Goal: Task Accomplishment & Management: Use online tool/utility

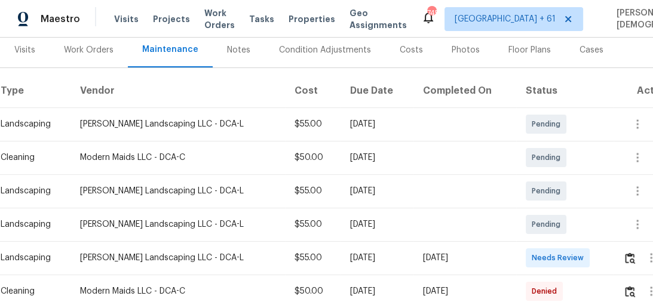
scroll to position [177, 0]
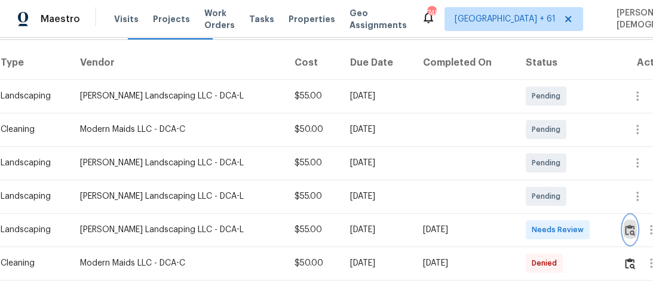
click at [629, 229] on img "button" at bounding box center [630, 230] width 10 height 11
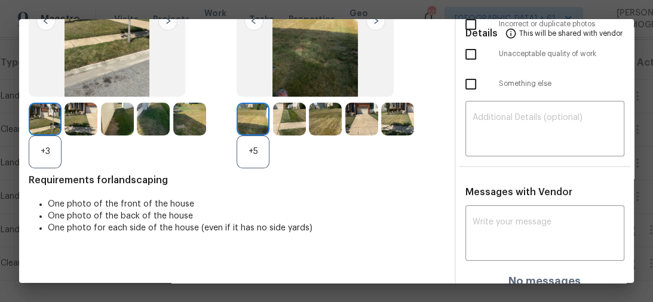
scroll to position [0, 0]
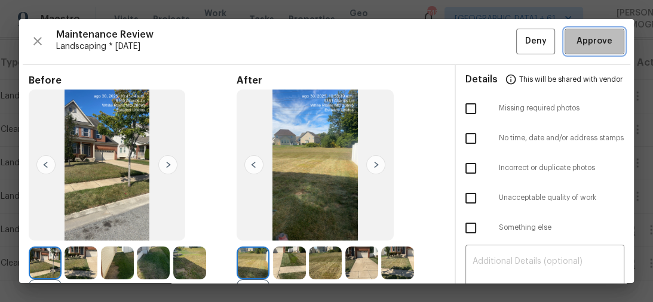
click at [586, 47] on span "Approve" at bounding box center [594, 41] width 36 height 15
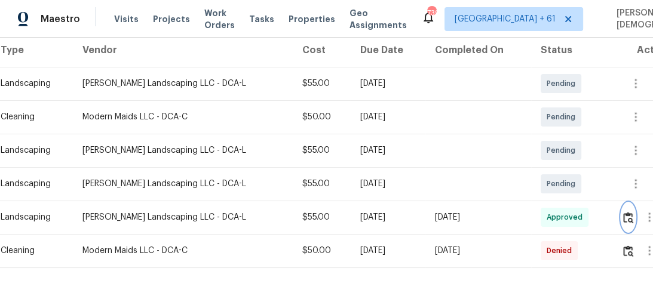
scroll to position [227, 0]
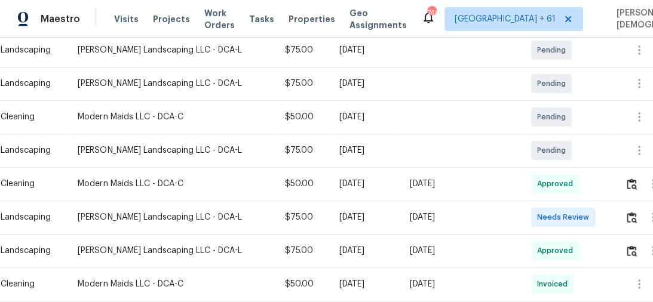
scroll to position [223, 0]
click at [635, 217] on button "button" at bounding box center [632, 216] width 14 height 29
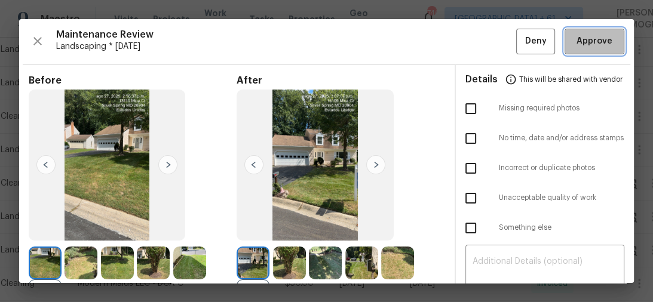
click at [576, 38] on span "Approve" at bounding box center [594, 41] width 36 height 15
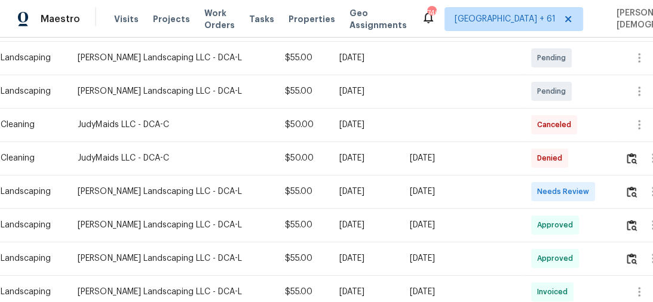
scroll to position [349, 0]
click at [627, 193] on button "button" at bounding box center [632, 191] width 14 height 29
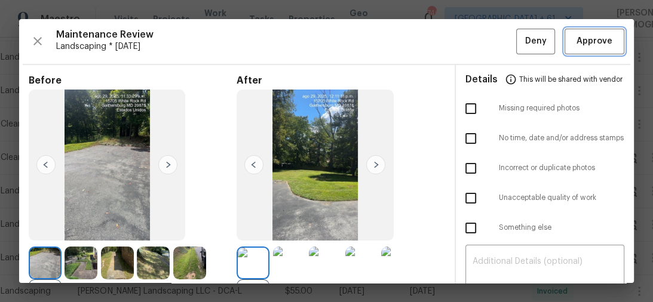
click at [583, 35] on span "Approve" at bounding box center [594, 41] width 36 height 15
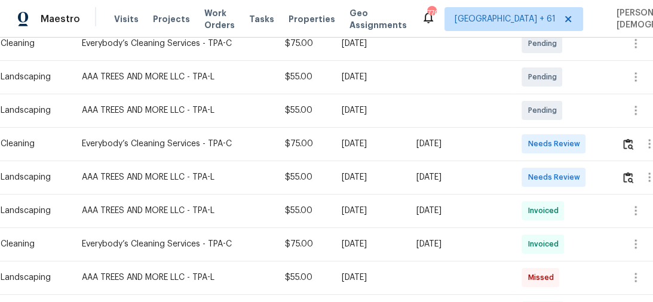
scroll to position [239, 0]
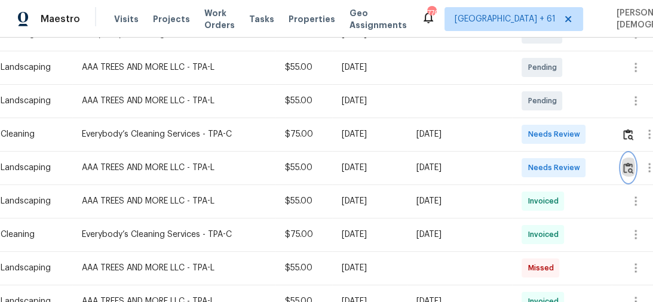
click at [633, 162] on img "button" at bounding box center [628, 167] width 10 height 11
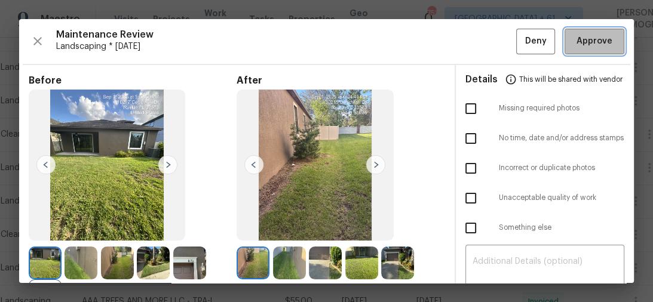
click at [590, 41] on span "Approve" at bounding box center [594, 41] width 36 height 15
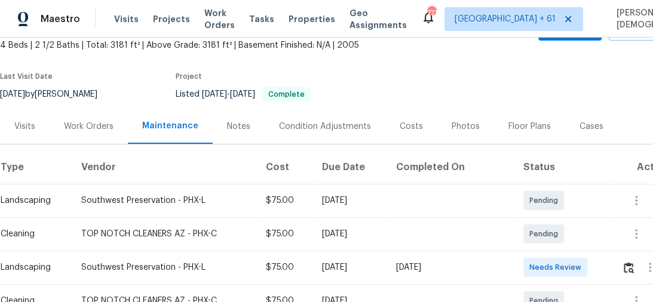
scroll to position [143, 0]
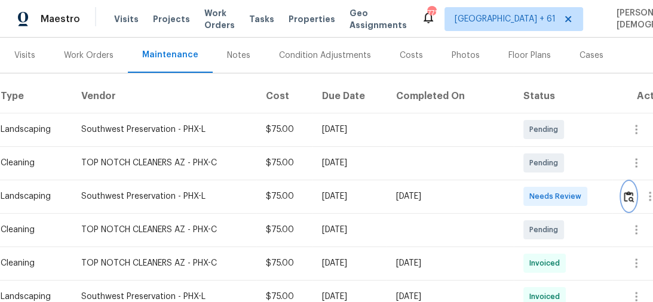
click at [628, 204] on button "button" at bounding box center [629, 196] width 14 height 29
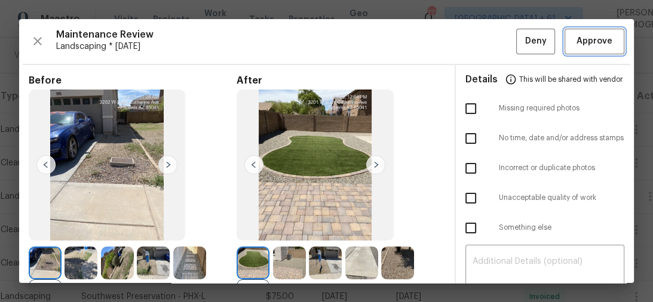
click at [576, 44] on span "Approve" at bounding box center [594, 41] width 36 height 15
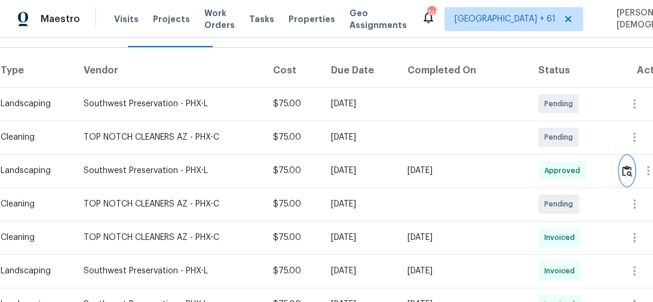
scroll to position [191, 0]
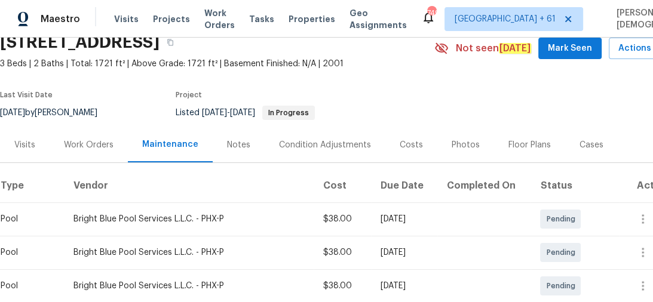
scroll to position [143, 0]
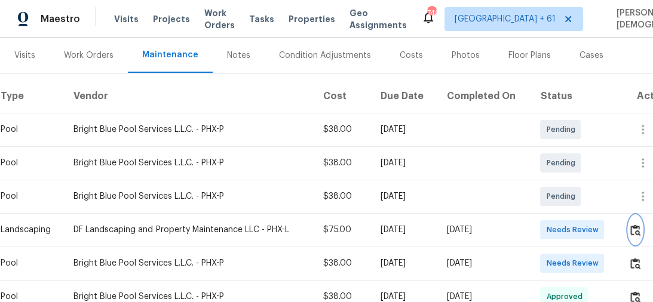
click at [637, 225] on img "button" at bounding box center [635, 230] width 10 height 11
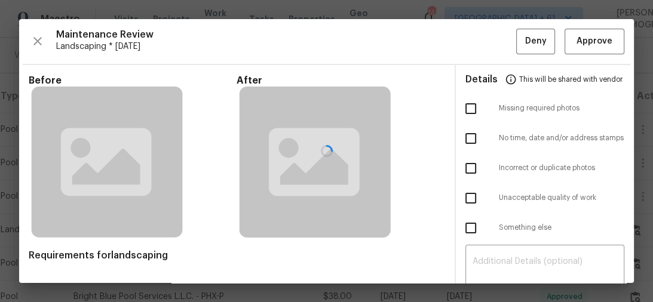
click at [583, 42] on div at bounding box center [326, 151] width 614 height 264
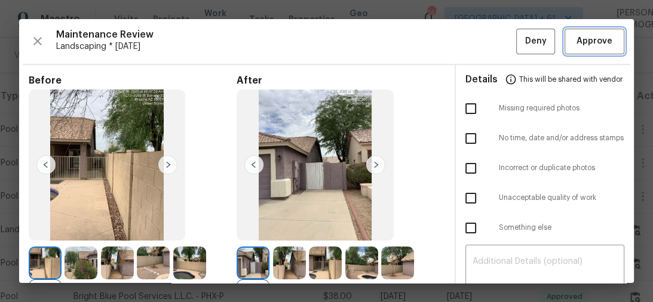
click at [582, 43] on span "Approve" at bounding box center [594, 41] width 36 height 15
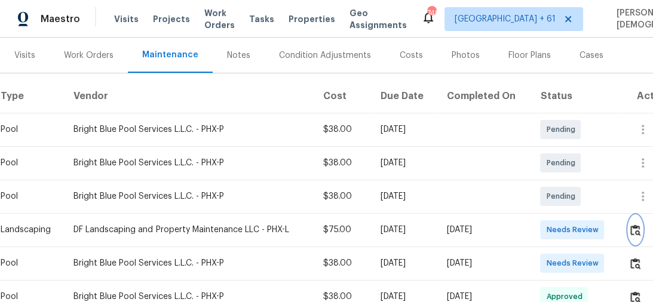
click at [637, 225] on img "button" at bounding box center [635, 230] width 10 height 11
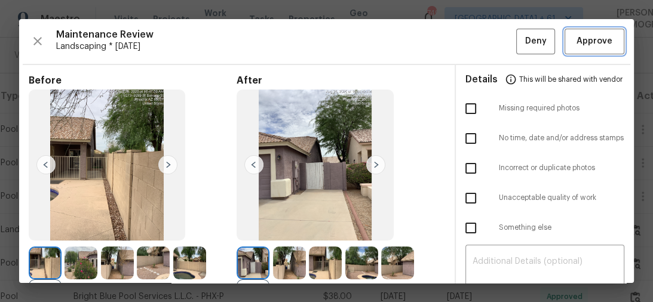
click at [599, 43] on span "Approve" at bounding box center [594, 41] width 36 height 15
click at [579, 37] on span "Approve" at bounding box center [594, 41] width 36 height 15
drag, startPoint x: 396, startPoint y: 10, endPoint x: 387, endPoint y: 6, distance: 10.2
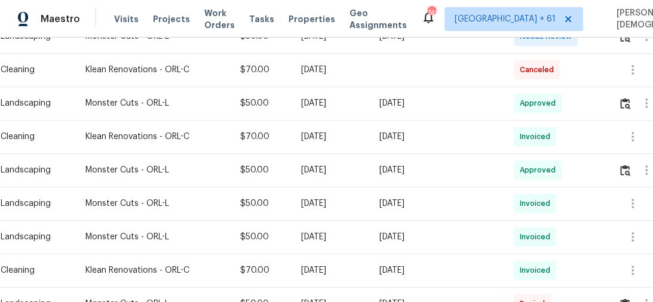
scroll to position [287, 0]
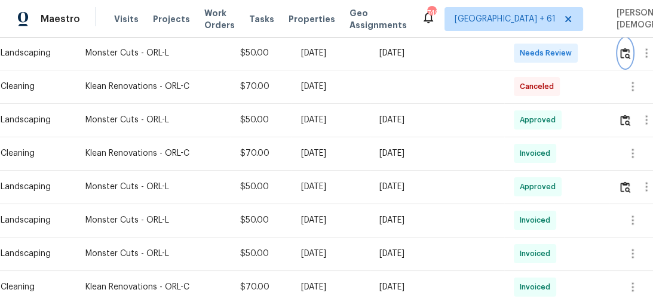
click at [629, 53] on button "button" at bounding box center [625, 53] width 14 height 29
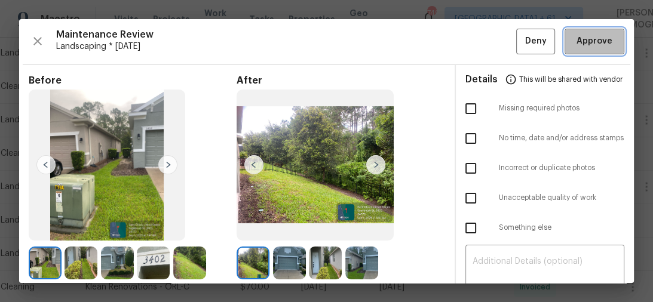
click at [576, 43] on span "Approve" at bounding box center [594, 41] width 36 height 15
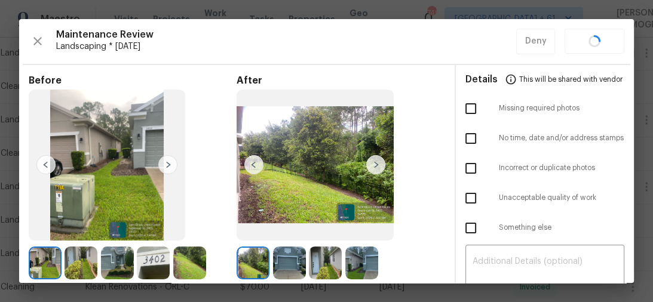
scroll to position [282, 0]
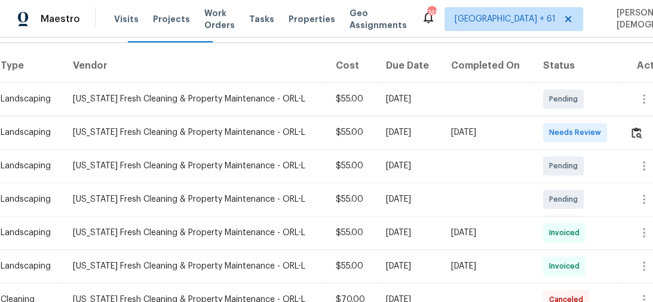
scroll to position [191, 0]
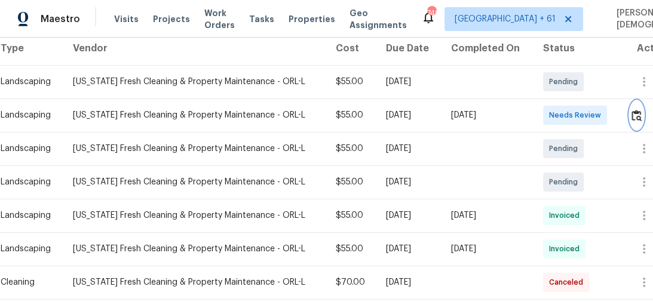
click at [644, 113] on div at bounding box center [651, 115] width 45 height 29
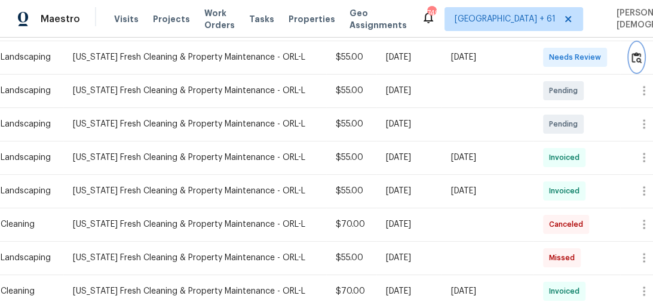
scroll to position [239, 0]
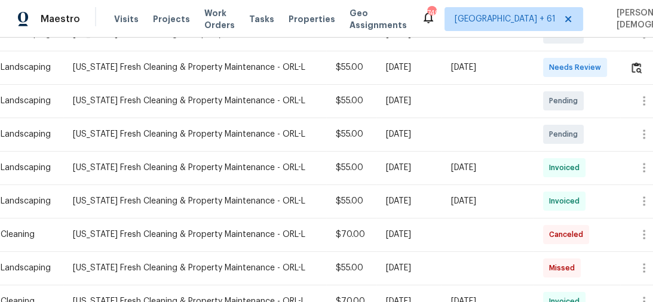
click at [631, 73] on div at bounding box center [651, 67] width 45 height 29
click at [561, 62] on span "Needs Review" at bounding box center [577, 68] width 57 height 12
click at [633, 62] on img "button" at bounding box center [636, 67] width 10 height 11
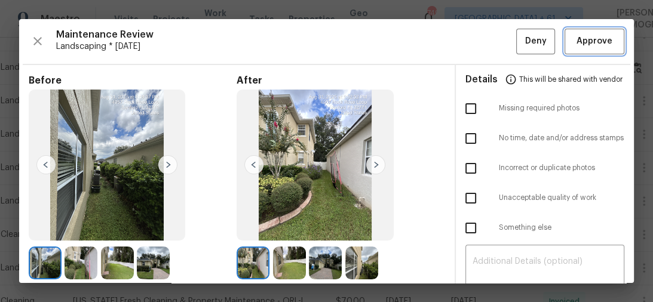
click at [596, 42] on span "Approve" at bounding box center [594, 41] width 36 height 15
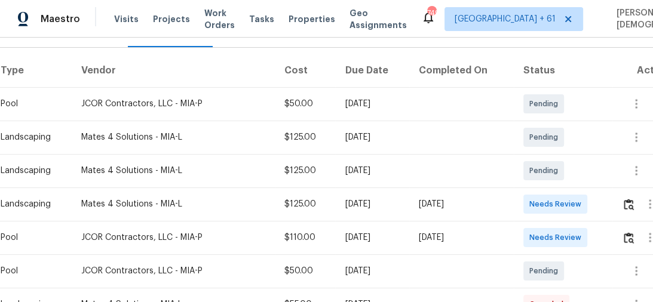
scroll to position [239, 0]
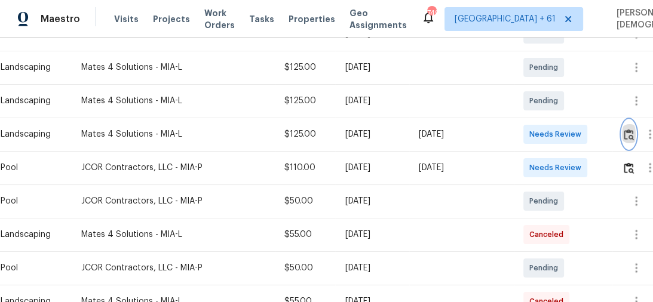
click at [630, 135] on button "button" at bounding box center [629, 134] width 14 height 29
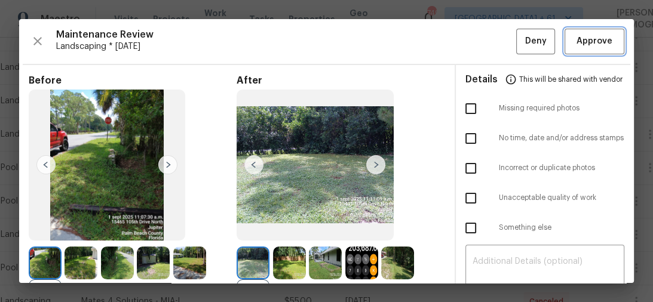
click at [577, 42] on span "Approve" at bounding box center [594, 41] width 36 height 15
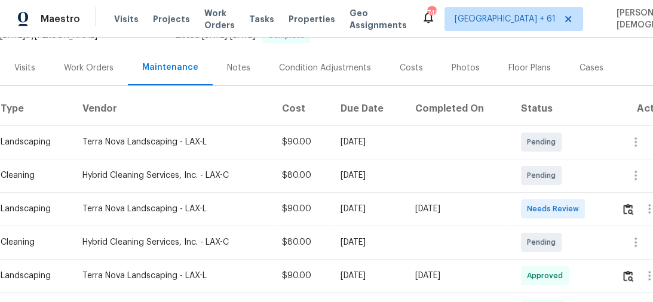
scroll to position [191, 0]
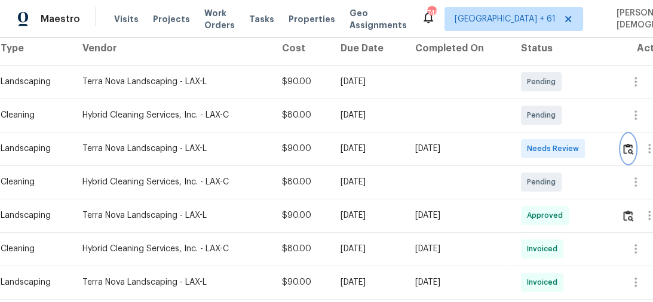
click at [632, 147] on img "button" at bounding box center [628, 148] width 10 height 11
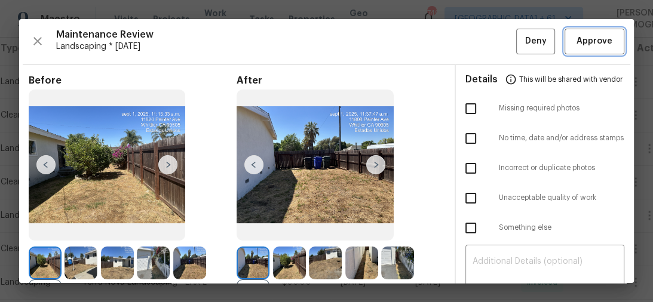
click at [576, 44] on span "Approve" at bounding box center [594, 41] width 36 height 15
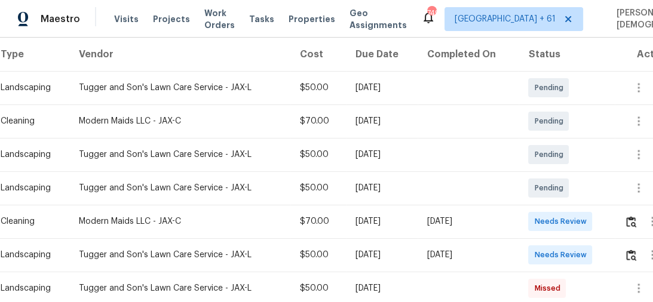
scroll to position [239, 0]
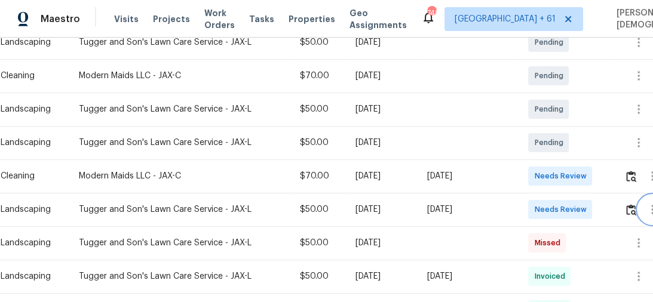
click at [644, 202] on button "button" at bounding box center [652, 209] width 29 height 29
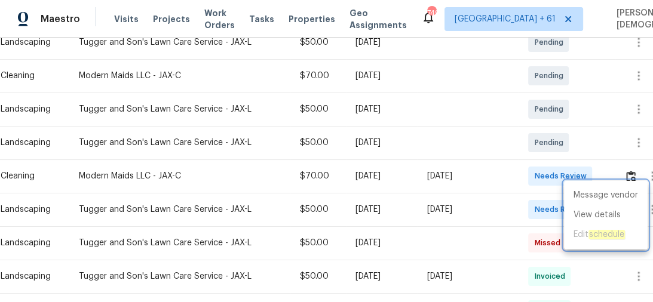
click at [528, 195] on div at bounding box center [326, 151] width 653 height 302
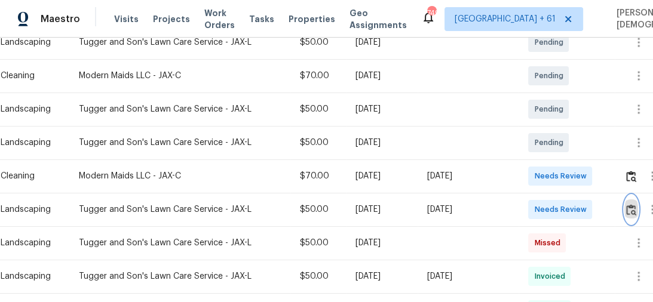
click at [628, 204] on img "button" at bounding box center [631, 209] width 10 height 11
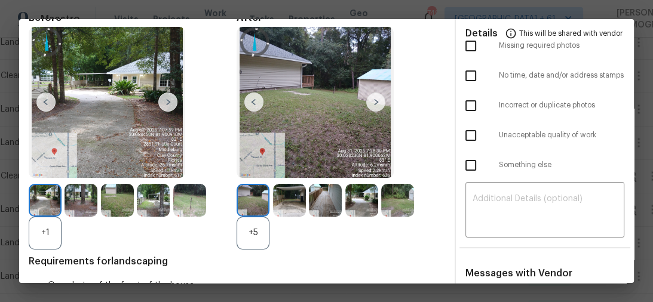
scroll to position [0, 0]
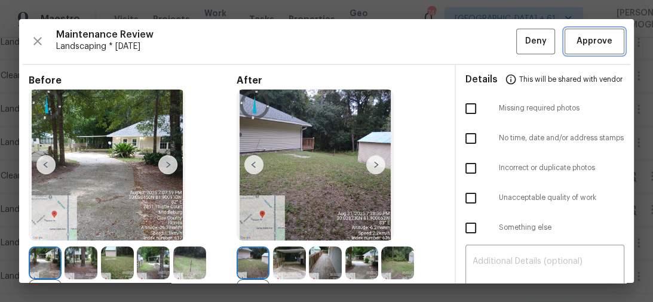
click at [591, 38] on span "Approve" at bounding box center [594, 41] width 36 height 15
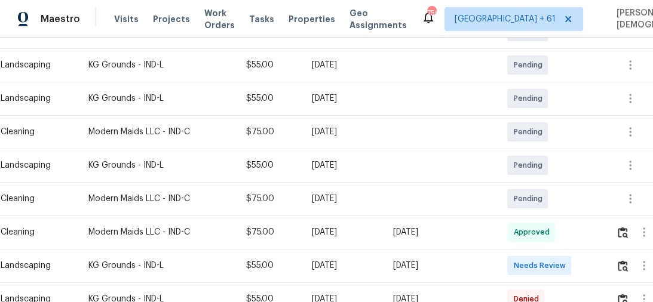
scroll to position [287, 0]
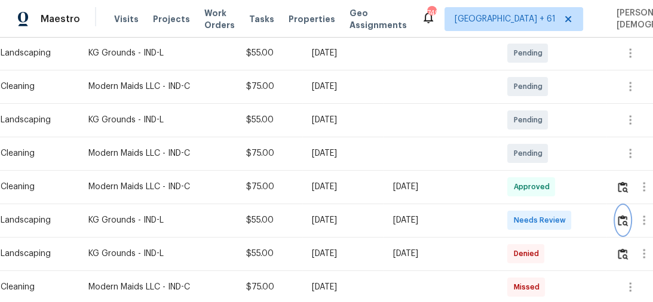
click at [628, 219] on img "button" at bounding box center [622, 220] width 10 height 11
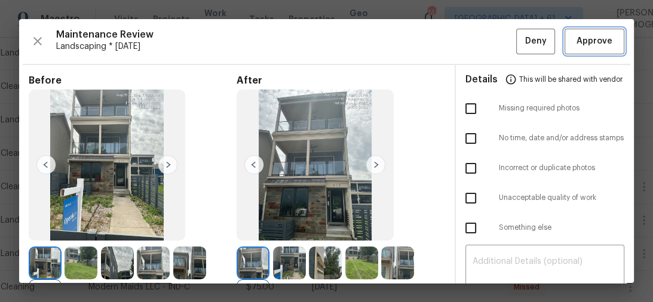
click at [589, 42] on span "Approve" at bounding box center [594, 41] width 36 height 15
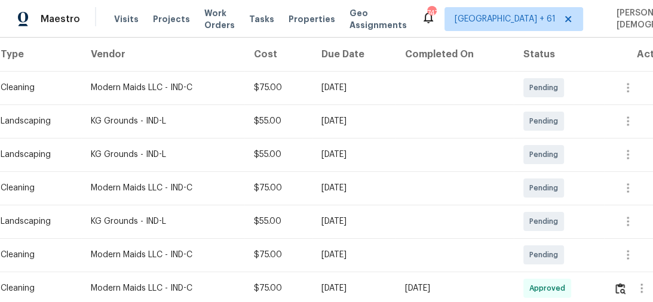
scroll to position [239, 0]
